Goal: Transaction & Acquisition: Purchase product/service

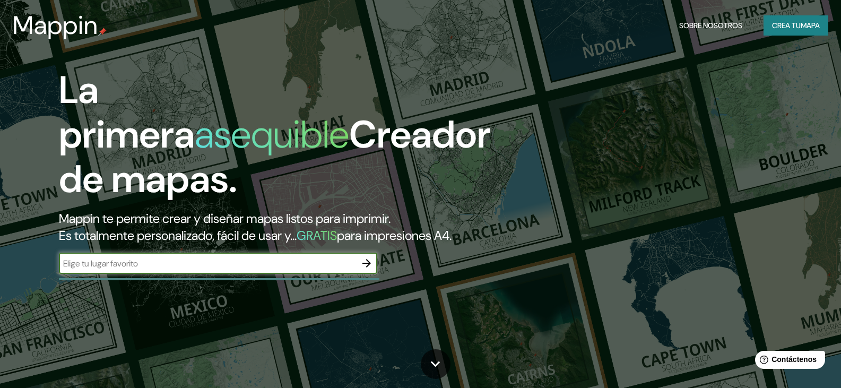
click at [787, 27] on font "Crea tu" at bounding box center [786, 26] width 29 height 10
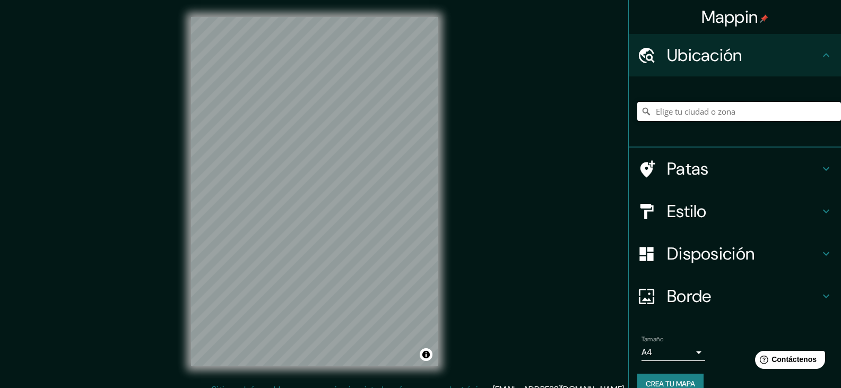
paste input "Catorce de Julio y Prol. División del norte, con cuenta catastral 158_062_01 en…"
click at [825, 59] on div "Ubicación" at bounding box center [735, 55] width 212 height 42
click at [820, 58] on icon at bounding box center [826, 55] width 13 height 13
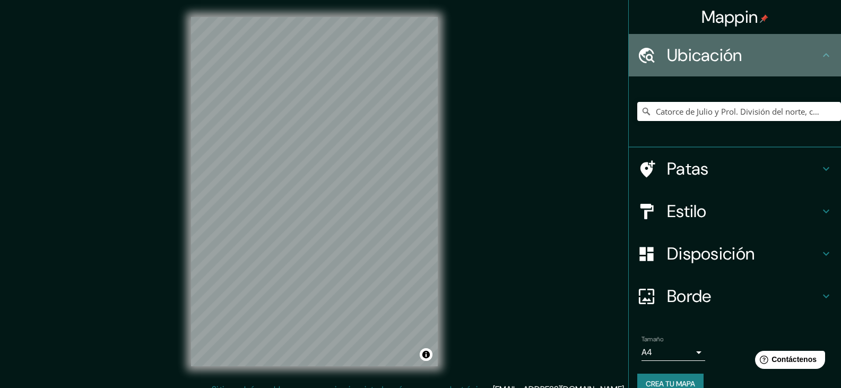
click at [637, 55] on icon at bounding box center [646, 55] width 19 height 19
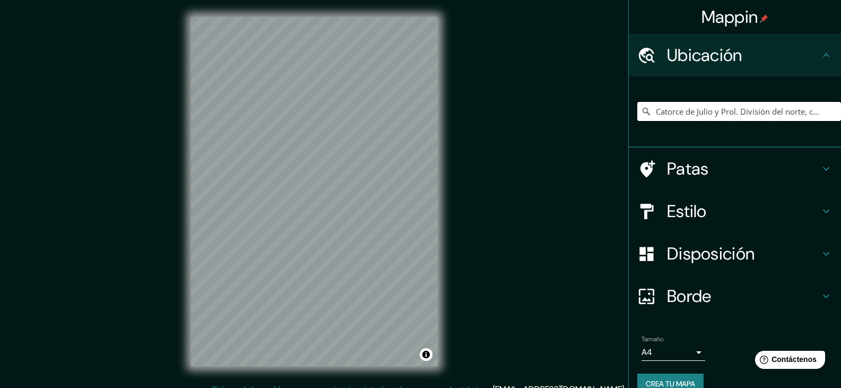
click at [685, 108] on input "Catorce de Julio y Prol. División del norte, con cuenta catastral 158_062_01 en…" at bounding box center [739, 111] width 204 height 19
click at [748, 119] on input "Catorce de Julio y Prol. División del norte, con cuenta catastral 158_062_01 en…" at bounding box center [739, 111] width 204 height 19
drag, startPoint x: 821, startPoint y: 111, endPoint x: 630, endPoint y: 116, distance: 191.1
click at [637, 116] on input "Catorce de Julio y Prol. División del norte, con cuenta catastral 158_062_01 en…" at bounding box center [739, 111] width 204 height 19
click at [731, 113] on input "Catorce de Julio y Prol. División del norte, con cuenta catastral 158_062_01 en…" at bounding box center [739, 111] width 204 height 19
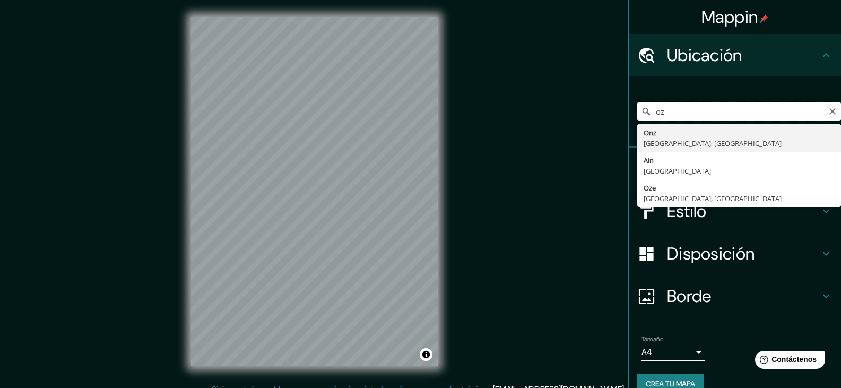
type input "o"
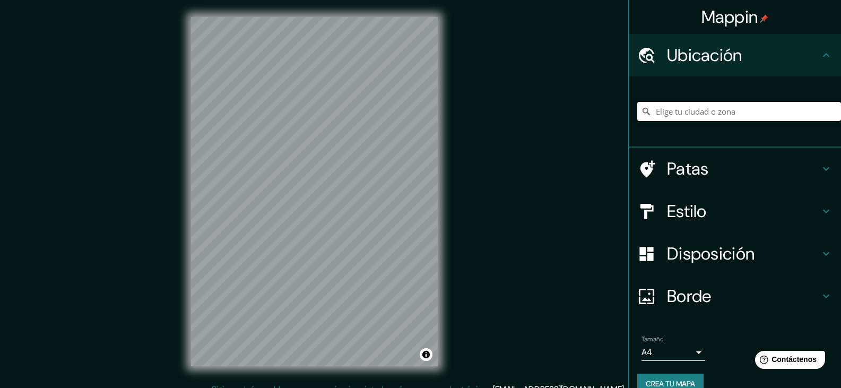
click at [680, 111] on input "Elige tu ciudad o zona" at bounding box center [739, 111] width 204 height 19
type input "D"
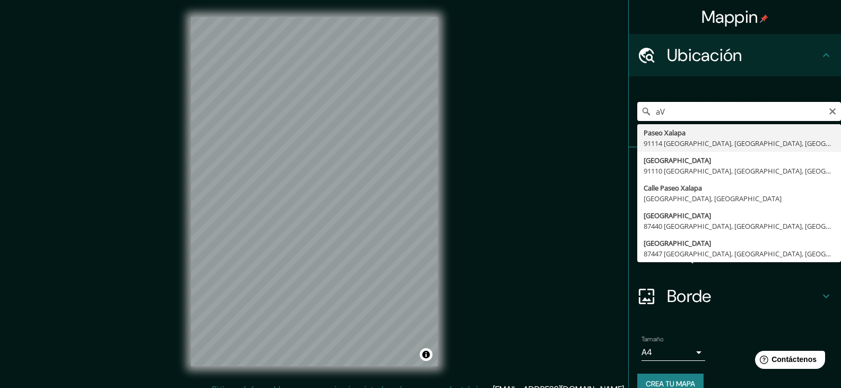
type input "a"
type input "Calle División Del Norte, 16750 Ciudad de México, México"
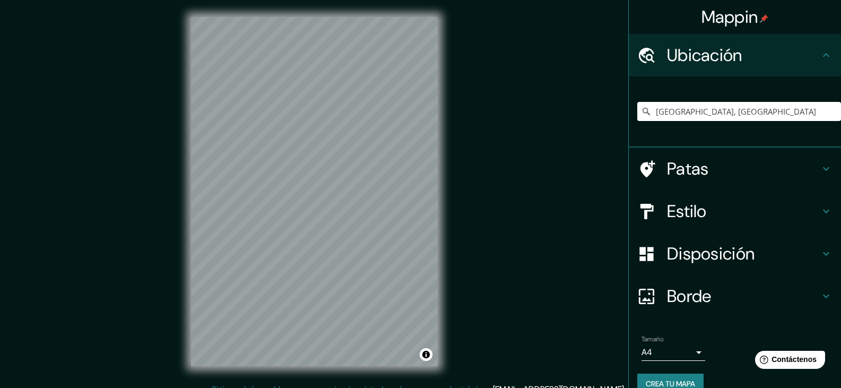
scroll to position [12, 0]
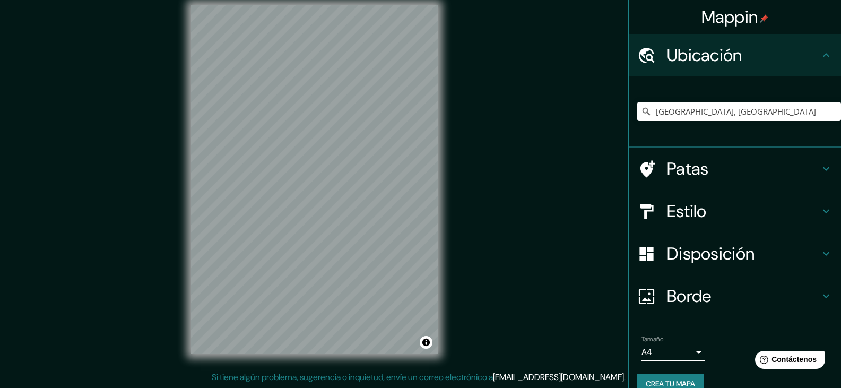
click at [701, 208] on h4 "Estilo" at bounding box center [743, 211] width 153 height 21
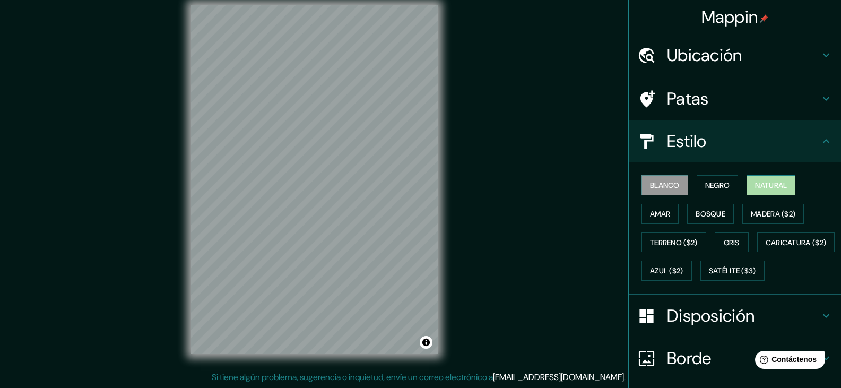
click at [771, 187] on font "Natural" at bounding box center [771, 185] width 32 height 10
click at [714, 188] on font "Negro" at bounding box center [717, 185] width 25 height 10
click at [655, 184] on font "Blanco" at bounding box center [665, 185] width 30 height 10
click at [674, 238] on font "Terreno ($2)" at bounding box center [674, 243] width 48 height 10
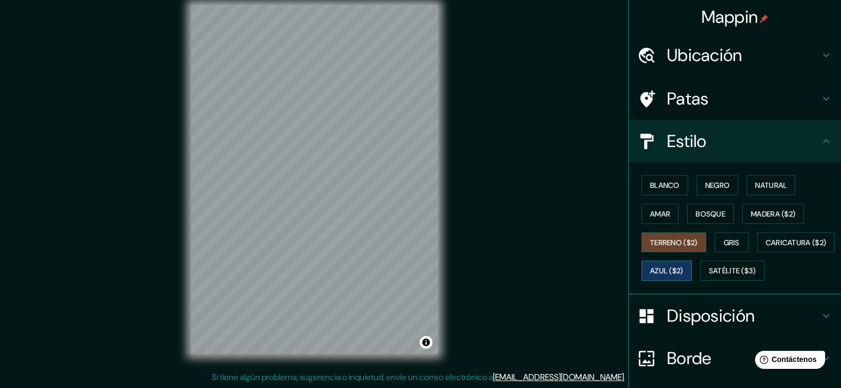
click at [692, 263] on button "Azul ($2)" at bounding box center [667, 271] width 50 height 20
click at [709, 276] on font "Satélite ($3)" at bounding box center [732, 271] width 47 height 10
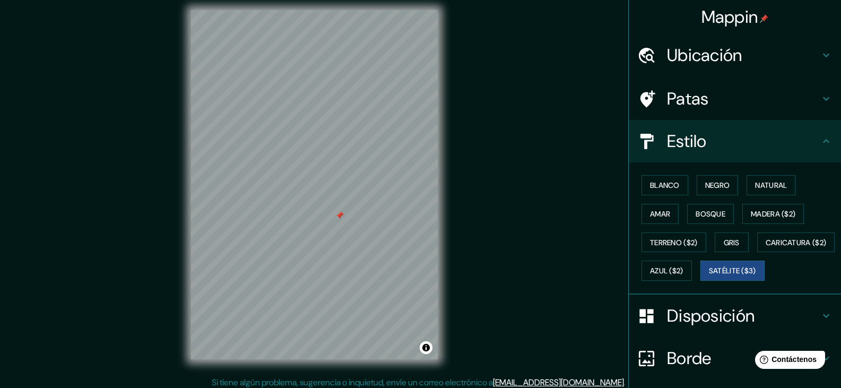
scroll to position [0, 0]
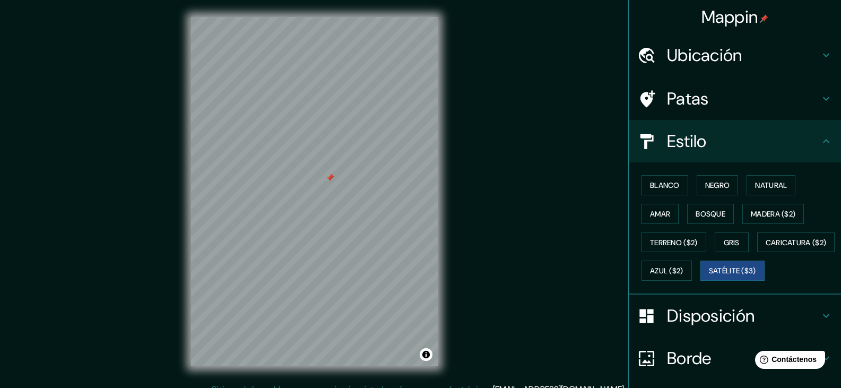
click at [679, 56] on font "Ubicación" at bounding box center [704, 55] width 75 height 22
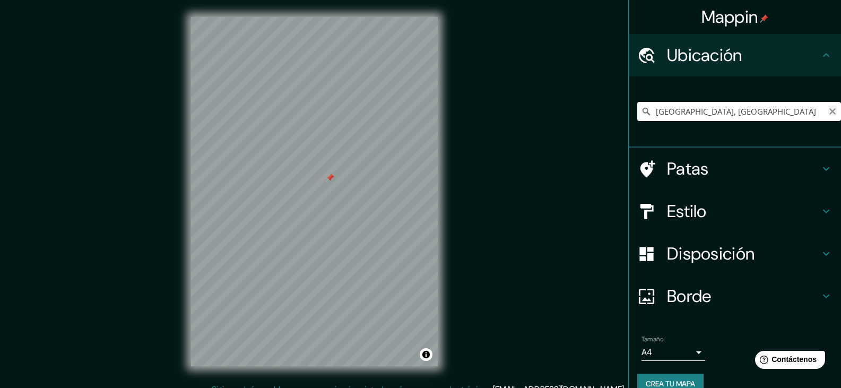
click at [828, 111] on icon "Claro" at bounding box center [832, 111] width 8 height 8
paste input "esquina en Prol. Catorce de Julio y Prol. División del norte,"
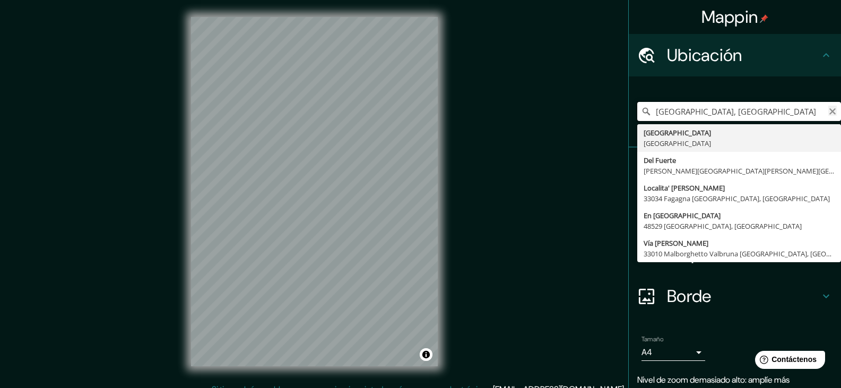
type input "Renania del Norte-Westfalia, Alemania"
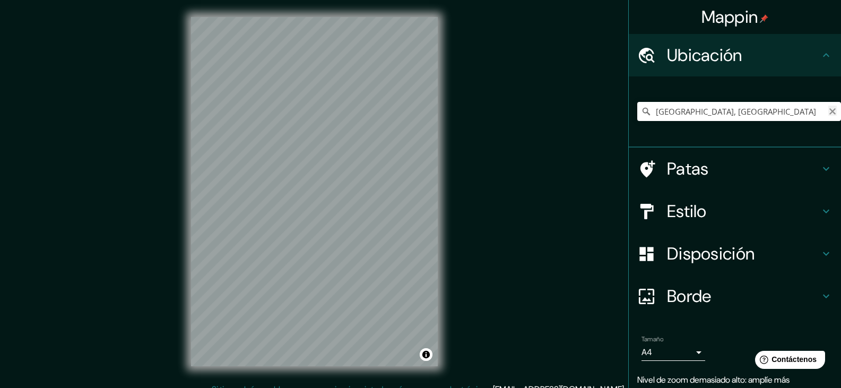
click at [828, 114] on icon "Claro" at bounding box center [832, 111] width 8 height 8
paste input "488124.92 m E 2129654.83 m N"
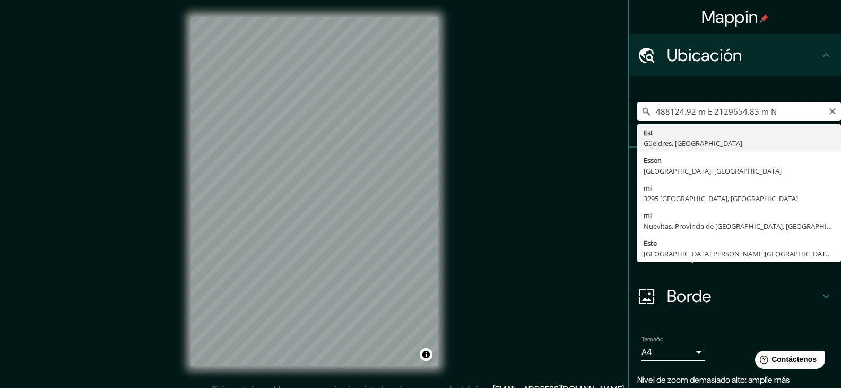
click at [788, 103] on input "488124.92 m E 2129654.83 m N" at bounding box center [739, 111] width 204 height 19
type input "Est, Güeldres, Países Bajos"
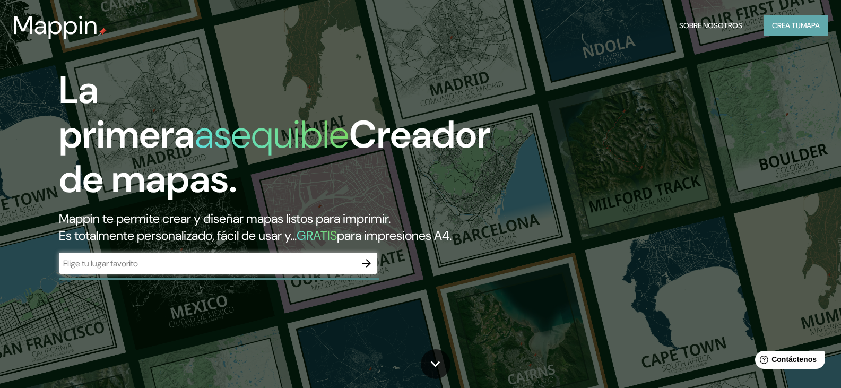
click at [786, 29] on font "Crea tu" at bounding box center [786, 26] width 29 height 10
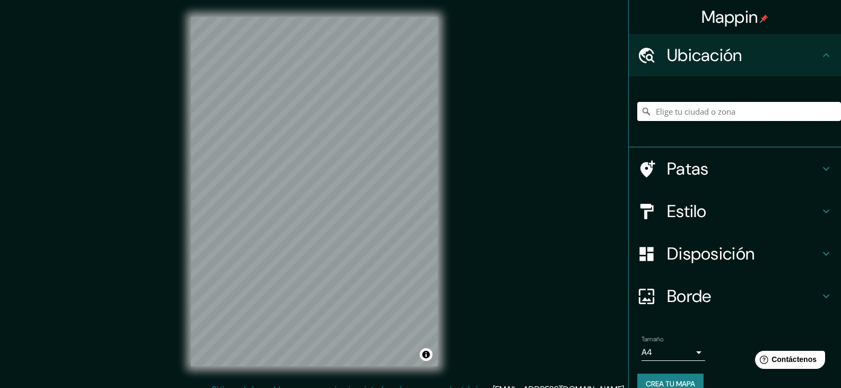
click at [677, 111] on input "Elige tu ciudad o zona" at bounding box center [739, 111] width 204 height 19
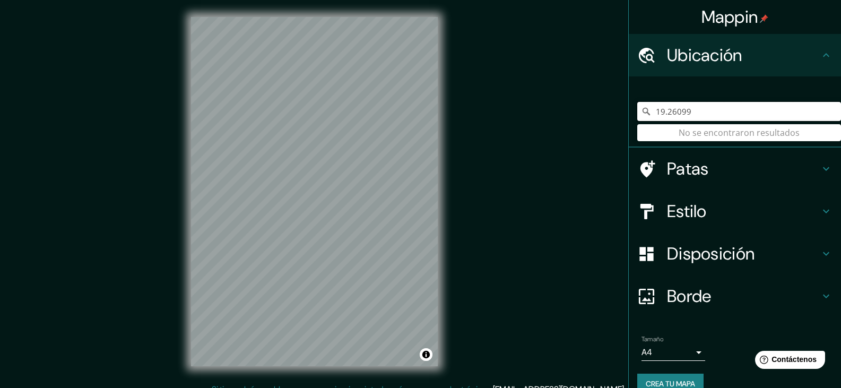
type input "19.26099"
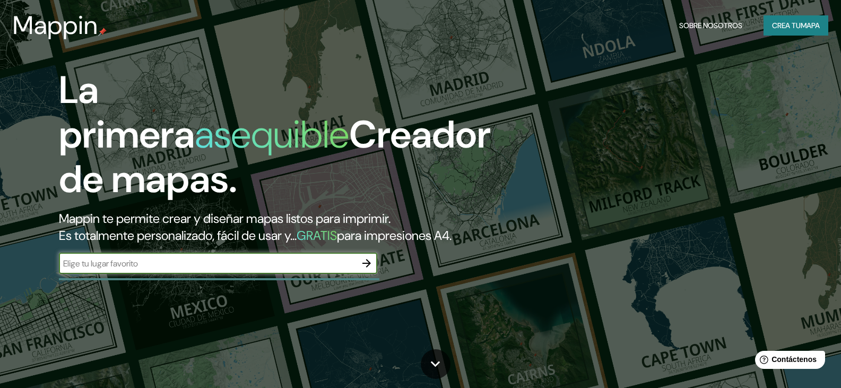
click at [775, 20] on font "Crea tu" at bounding box center [786, 26] width 29 height 14
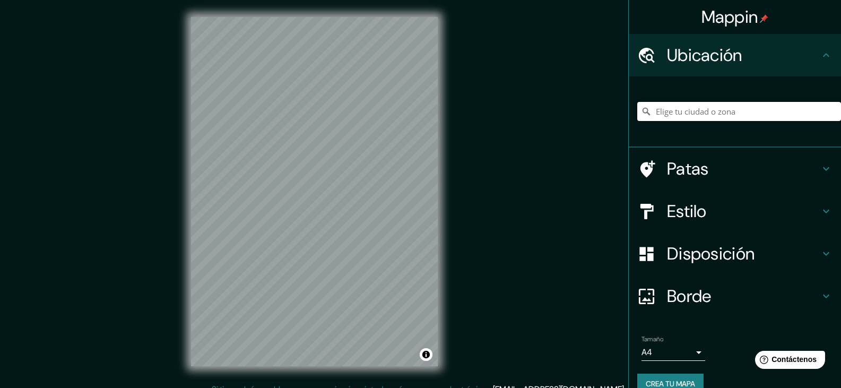
click at [674, 113] on input "Elige tu ciudad o zona" at bounding box center [739, 111] width 204 height 19
click at [791, 116] on input "Calle 14 De Julio, 16030 Ciudad de México, México" at bounding box center [739, 111] width 204 height 19
drag, startPoint x: 669, startPoint y: 116, endPoint x: 644, endPoint y: 112, distance: 25.2
click at [644, 112] on input "Calle 14 De Julio, 16030 Ciudad de México, México" at bounding box center [739, 111] width 204 height 19
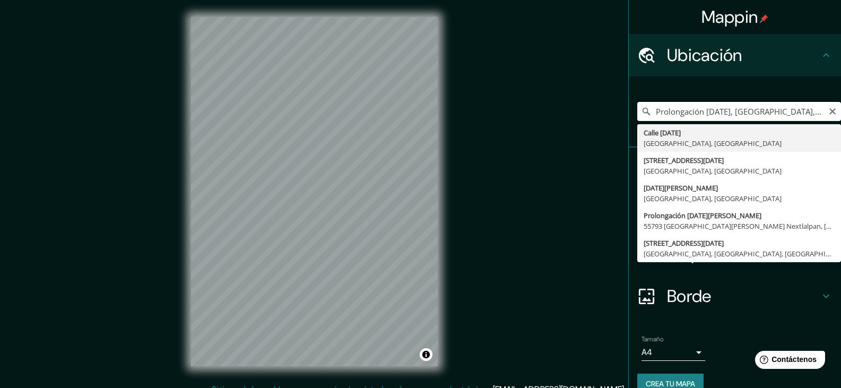
type input "Calle 14 De Julio, 16030 Ciudad de México, México"
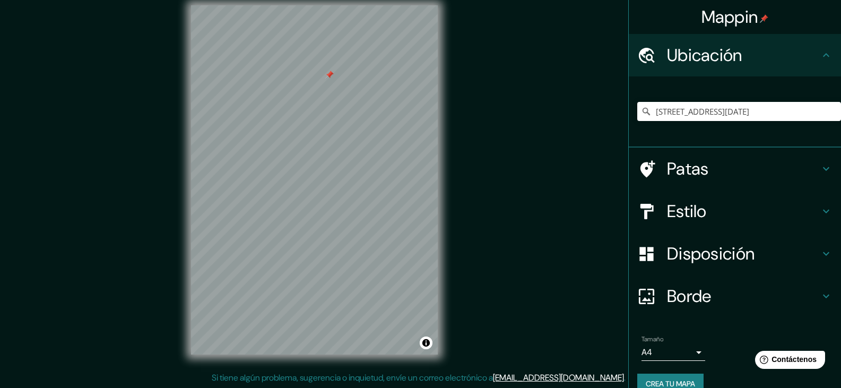
scroll to position [12, 0]
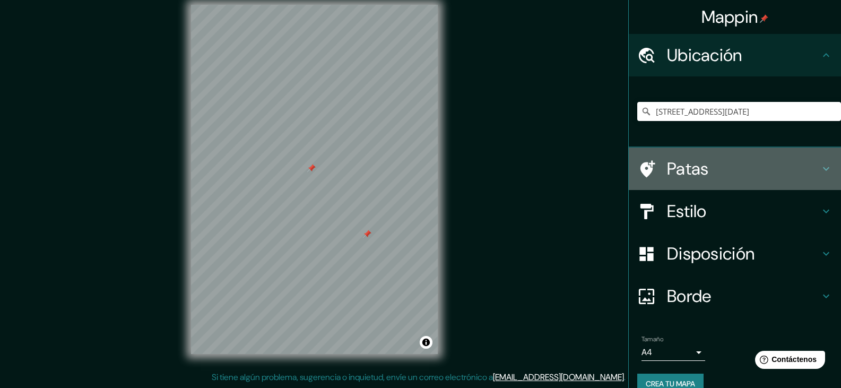
click at [681, 161] on font "Patas" at bounding box center [688, 169] width 42 height 22
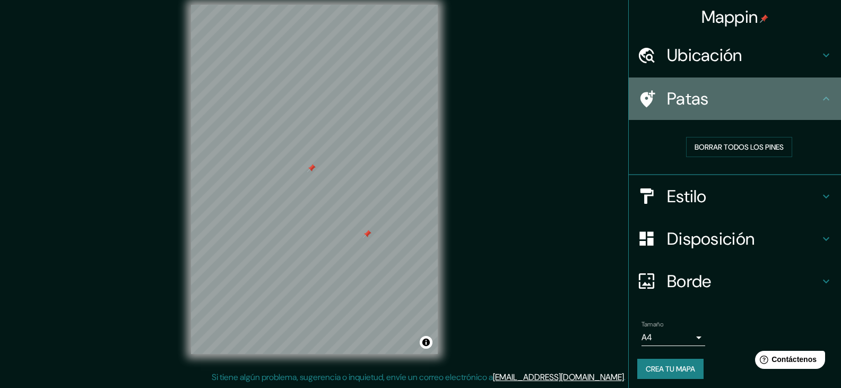
click at [686, 106] on font "Patas" at bounding box center [688, 99] width 42 height 22
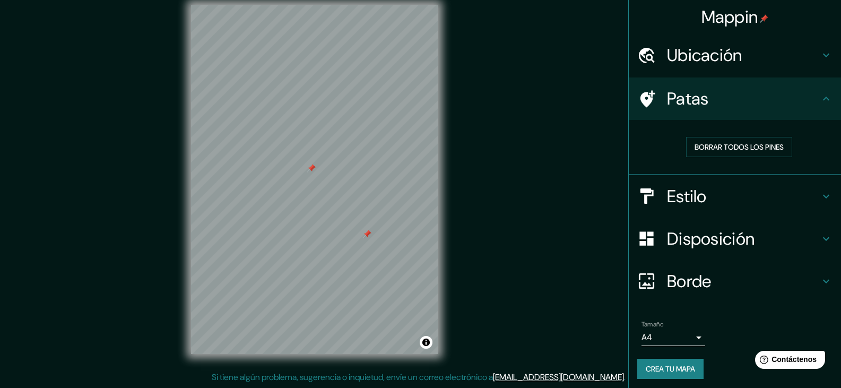
click at [821, 103] on icon at bounding box center [826, 98] width 13 height 13
click at [774, 147] on font "Borrar todos los pines" at bounding box center [739, 147] width 89 height 10
click at [727, 195] on h4 "Estilo" at bounding box center [743, 196] width 153 height 21
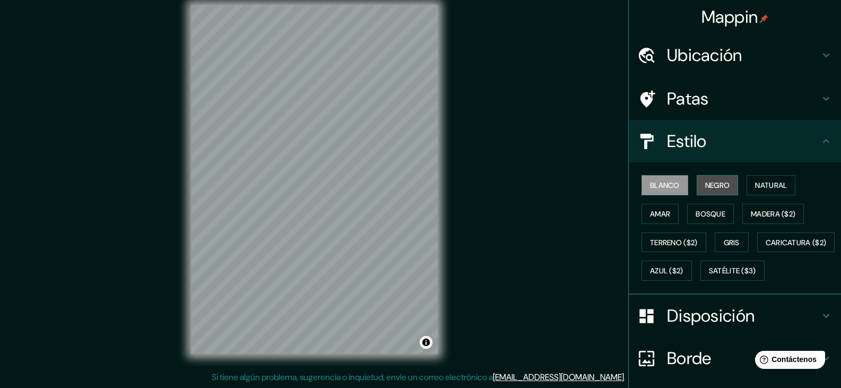
click at [718, 180] on font "Negro" at bounding box center [717, 185] width 25 height 14
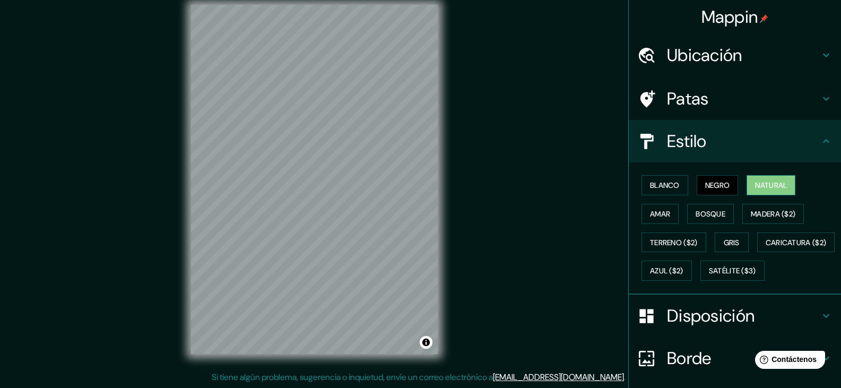
click at [765, 180] on font "Natural" at bounding box center [771, 185] width 32 height 10
click at [650, 220] on font "Amar" at bounding box center [660, 214] width 20 height 14
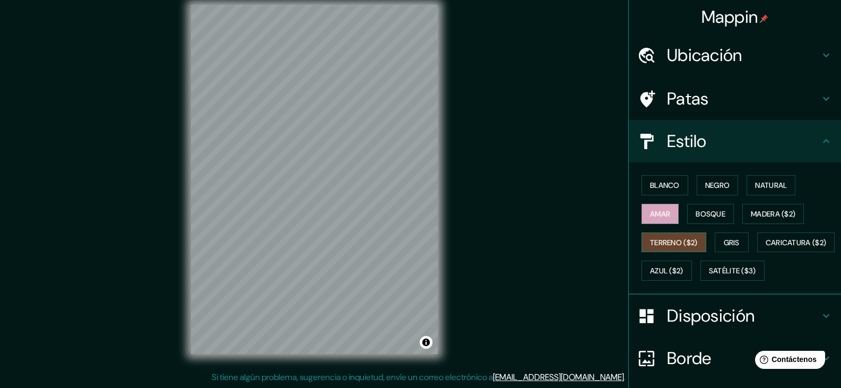
click at [670, 245] on font "Terreno ($2)" at bounding box center [674, 243] width 48 height 10
click at [724, 236] on font "Gris" at bounding box center [732, 243] width 16 height 14
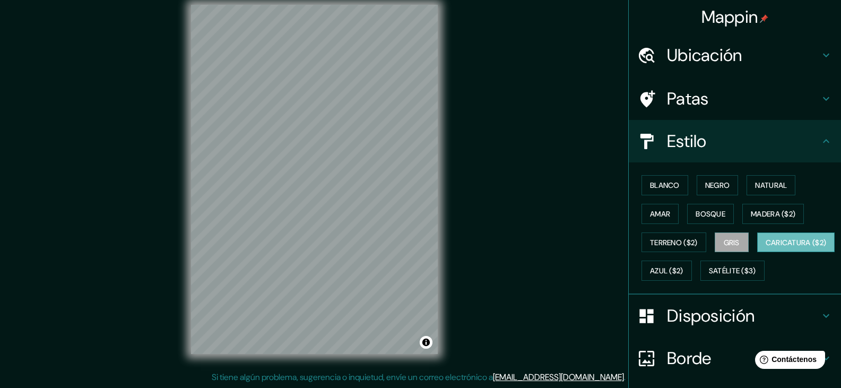
click at [766, 247] on font "Caricatura ($2)" at bounding box center [796, 243] width 61 height 10
click at [709, 276] on font "Satélite ($3)" at bounding box center [732, 271] width 47 height 10
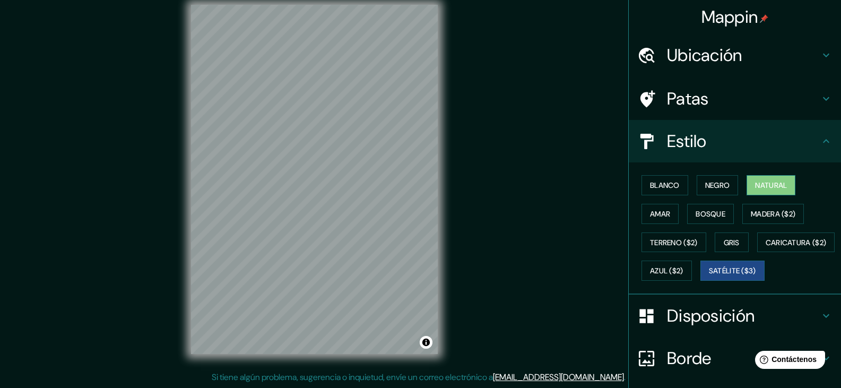
click at [761, 191] on font "Natural" at bounding box center [771, 185] width 32 height 14
click at [719, 186] on font "Negro" at bounding box center [717, 185] width 25 height 10
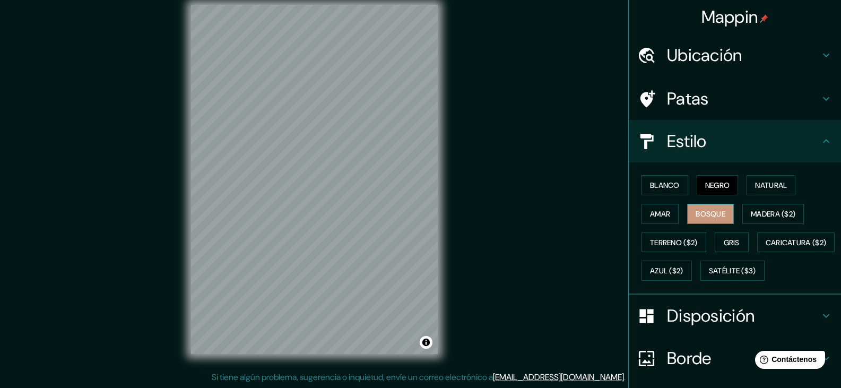
click at [704, 209] on font "Bosque" at bounding box center [711, 214] width 30 height 10
click at [656, 185] on font "Blanco" at bounding box center [665, 185] width 30 height 10
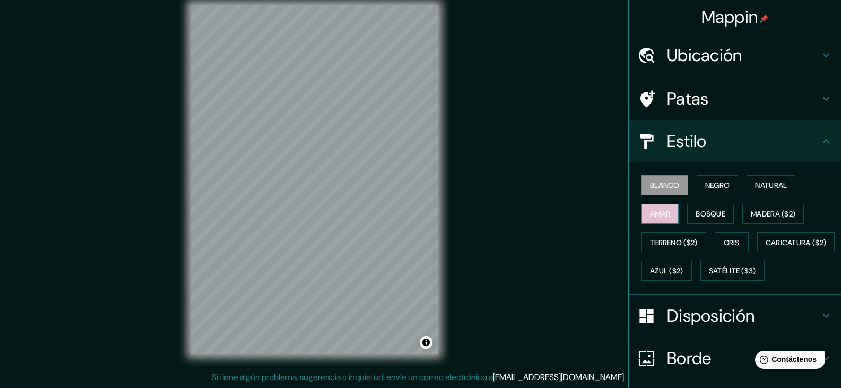
click at [662, 220] on font "Amar" at bounding box center [660, 214] width 20 height 14
click at [666, 241] on font "Terreno ($2)" at bounding box center [674, 243] width 48 height 10
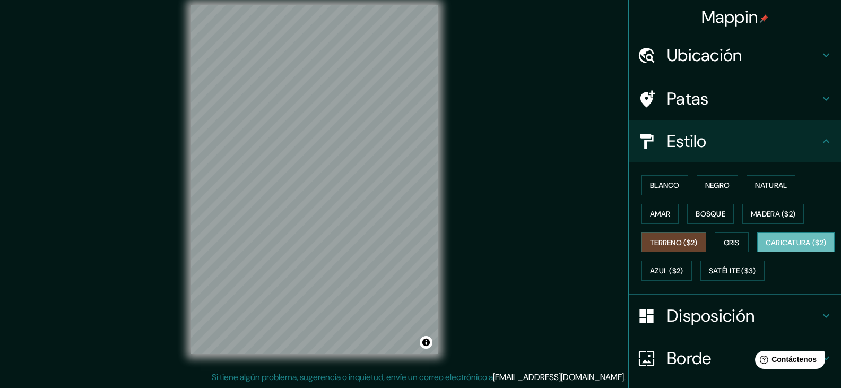
click at [766, 247] on font "Caricatura ($2)" at bounding box center [796, 243] width 61 height 10
click at [714, 178] on font "Negro" at bounding box center [717, 185] width 25 height 14
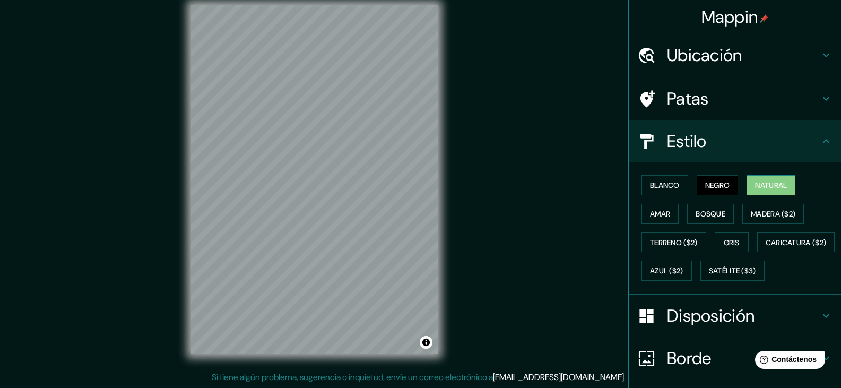
click at [755, 178] on font "Natural" at bounding box center [771, 185] width 32 height 14
click at [701, 281] on button "Satélite ($3)" at bounding box center [733, 271] width 64 height 20
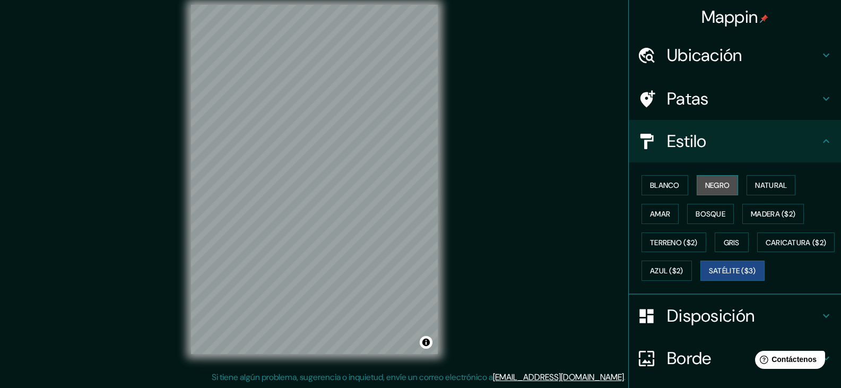
click at [715, 187] on font "Negro" at bounding box center [717, 185] width 25 height 10
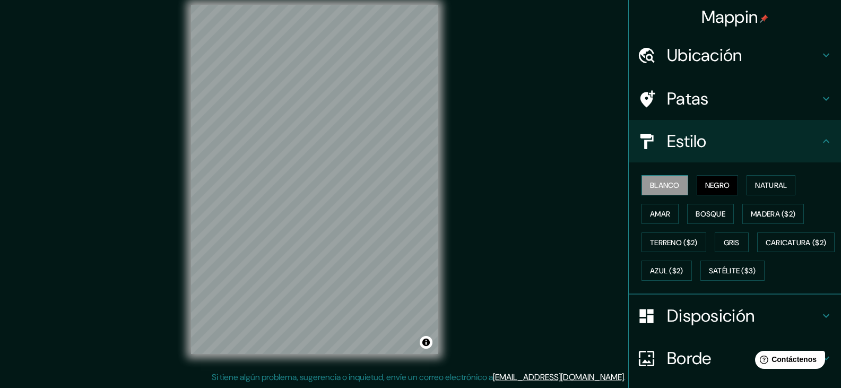
click at [670, 182] on font "Blanco" at bounding box center [665, 185] width 30 height 10
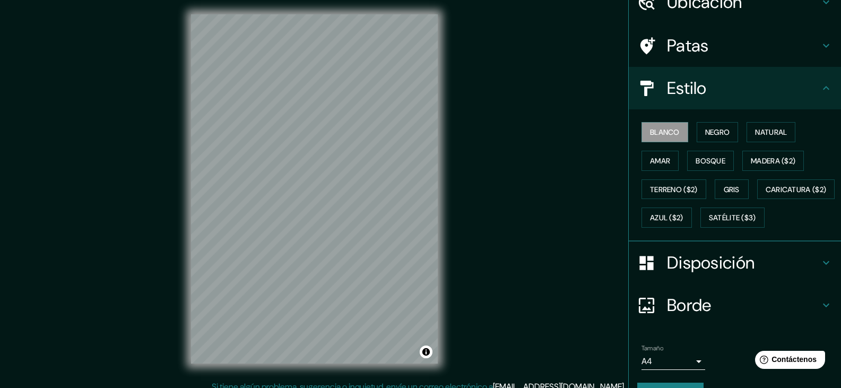
scroll to position [4, 0]
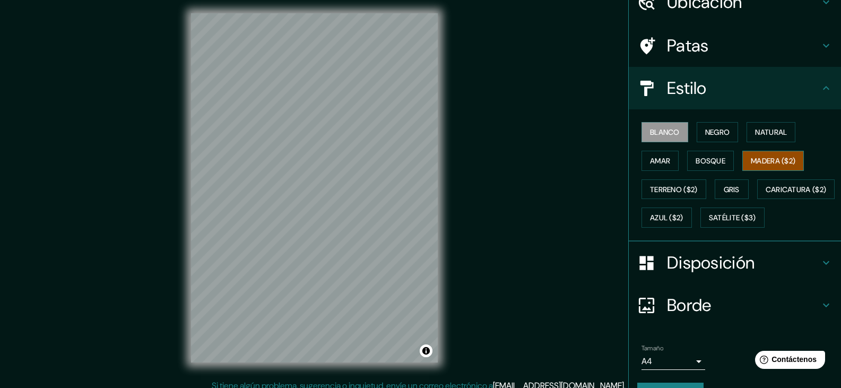
click at [788, 160] on font "Madera ($2)" at bounding box center [773, 161] width 45 height 10
click at [767, 132] on font "Natural" at bounding box center [771, 132] width 32 height 10
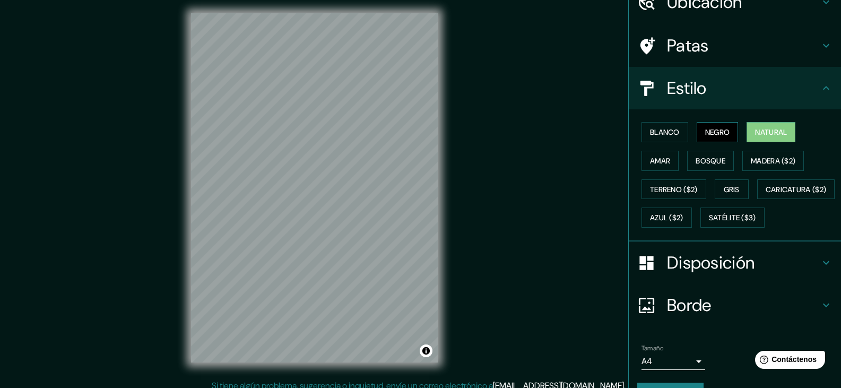
click at [719, 135] on font "Negro" at bounding box center [717, 132] width 25 height 10
click at [664, 126] on font "Blanco" at bounding box center [665, 132] width 30 height 14
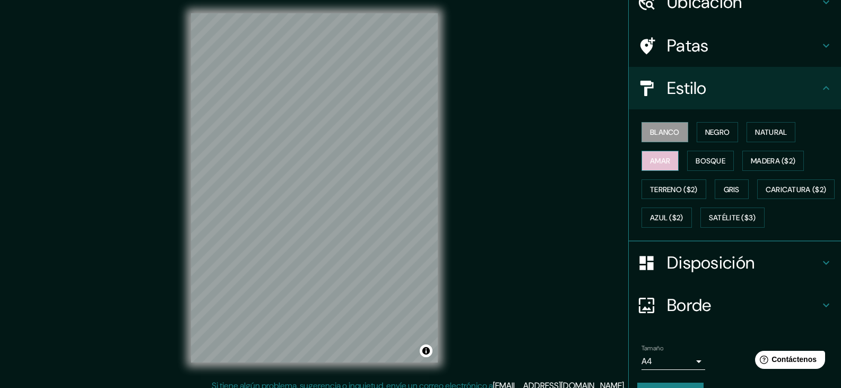
click at [670, 158] on button "Amar" at bounding box center [660, 161] width 37 height 20
click at [665, 185] on font "Terreno ($2)" at bounding box center [674, 190] width 48 height 10
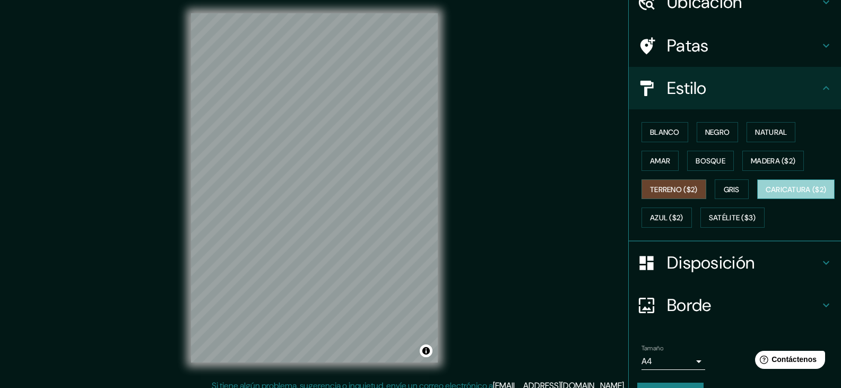
click at [757, 200] on button "Caricatura ($2)" at bounding box center [796, 189] width 78 height 20
click at [685, 232] on div "Blanco Negro Natural Amar Bosque Madera ($2) Terreno ($2) Gris Caricatura ($2) …" at bounding box center [739, 175] width 204 height 114
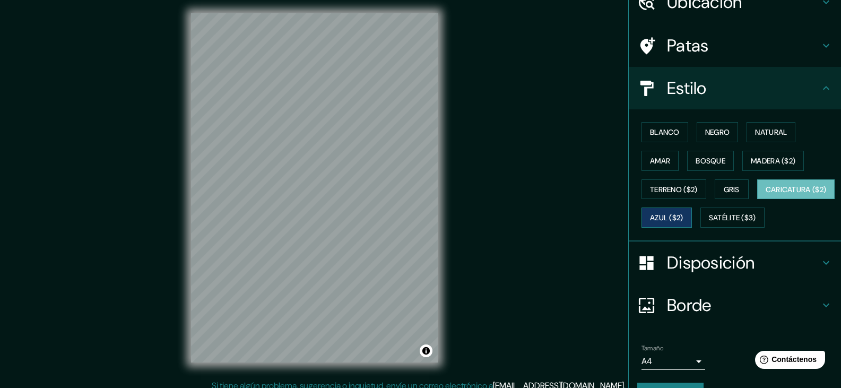
click at [684, 217] on font "Azul ($2)" at bounding box center [666, 218] width 33 height 10
click at [657, 132] on font "Blanco" at bounding box center [665, 132] width 30 height 10
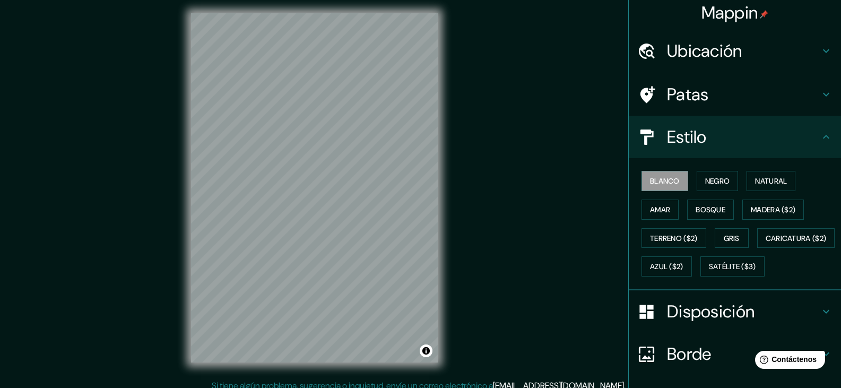
scroll to position [0, 0]
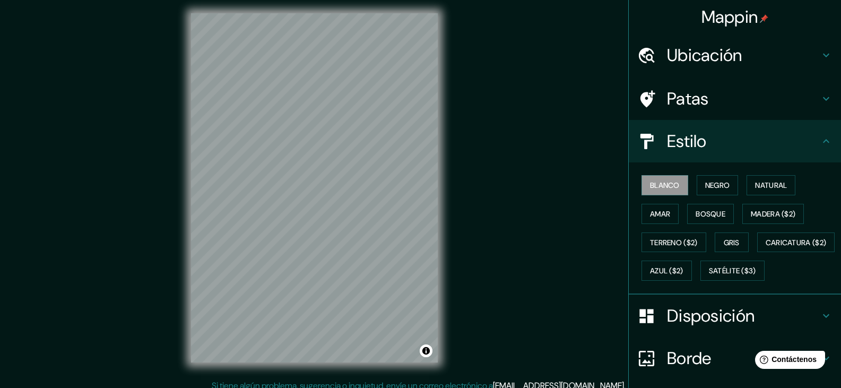
click at [724, 52] on font "Ubicación" at bounding box center [704, 55] width 75 height 22
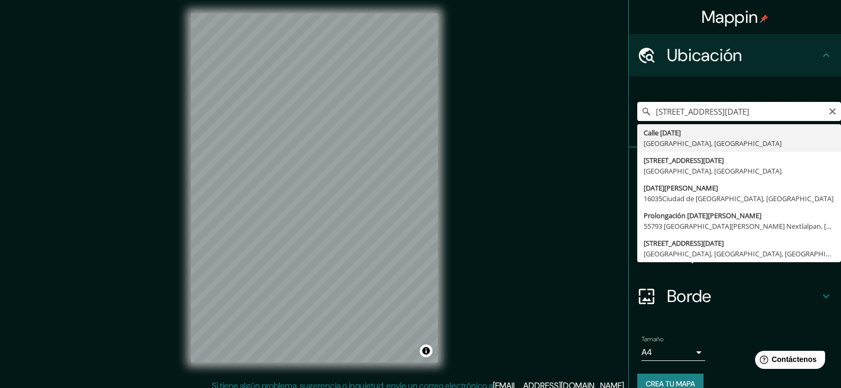
click at [810, 116] on input "Calle 14 De Julio, 16030 Ciudad de México, México" at bounding box center [739, 111] width 204 height 19
drag, startPoint x: 810, startPoint y: 113, endPoint x: 731, endPoint y: 128, distance: 80.5
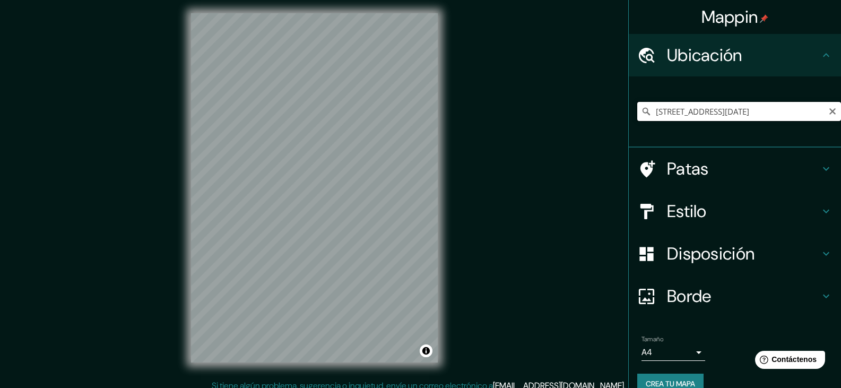
click at [815, 111] on input "Calle 14 De Julio, 16030 Ciudad de México, México" at bounding box center [739, 111] width 204 height 19
drag, startPoint x: 815, startPoint y: 111, endPoint x: 629, endPoint y: 130, distance: 186.7
click at [637, 130] on div "Calle 14 De Julio, 16030 Ciudad de México, México" at bounding box center [739, 111] width 204 height 53
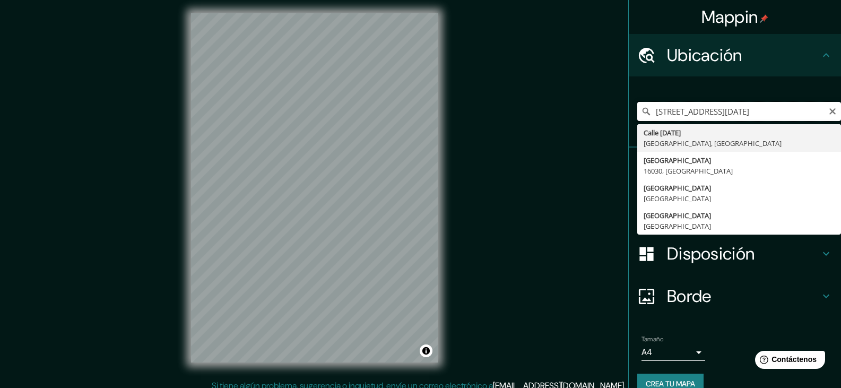
click at [812, 107] on input "Calle 14 De Julio, 16030 Ciudad de México, México" at bounding box center [739, 111] width 204 height 19
